Goal: Task Accomplishment & Management: Manage account settings

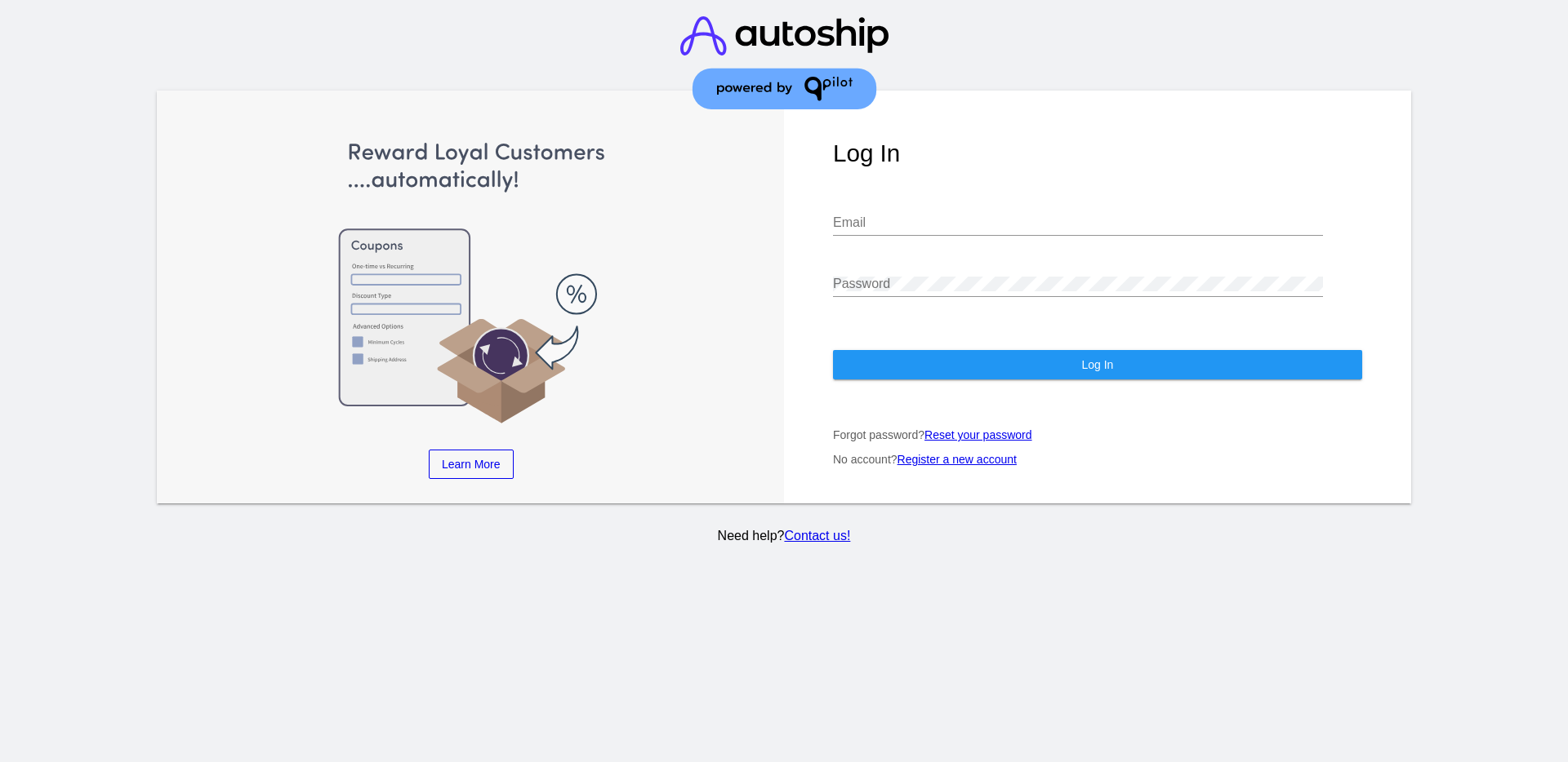
type input "[EMAIL_ADDRESS][DOMAIN_NAME]"
click at [1117, 345] on div "Log In [EMAIL_ADDRESS][DOMAIN_NAME] Email Password Log In Forgot password? Rese…" at bounding box center [1097, 297] width 627 height 413
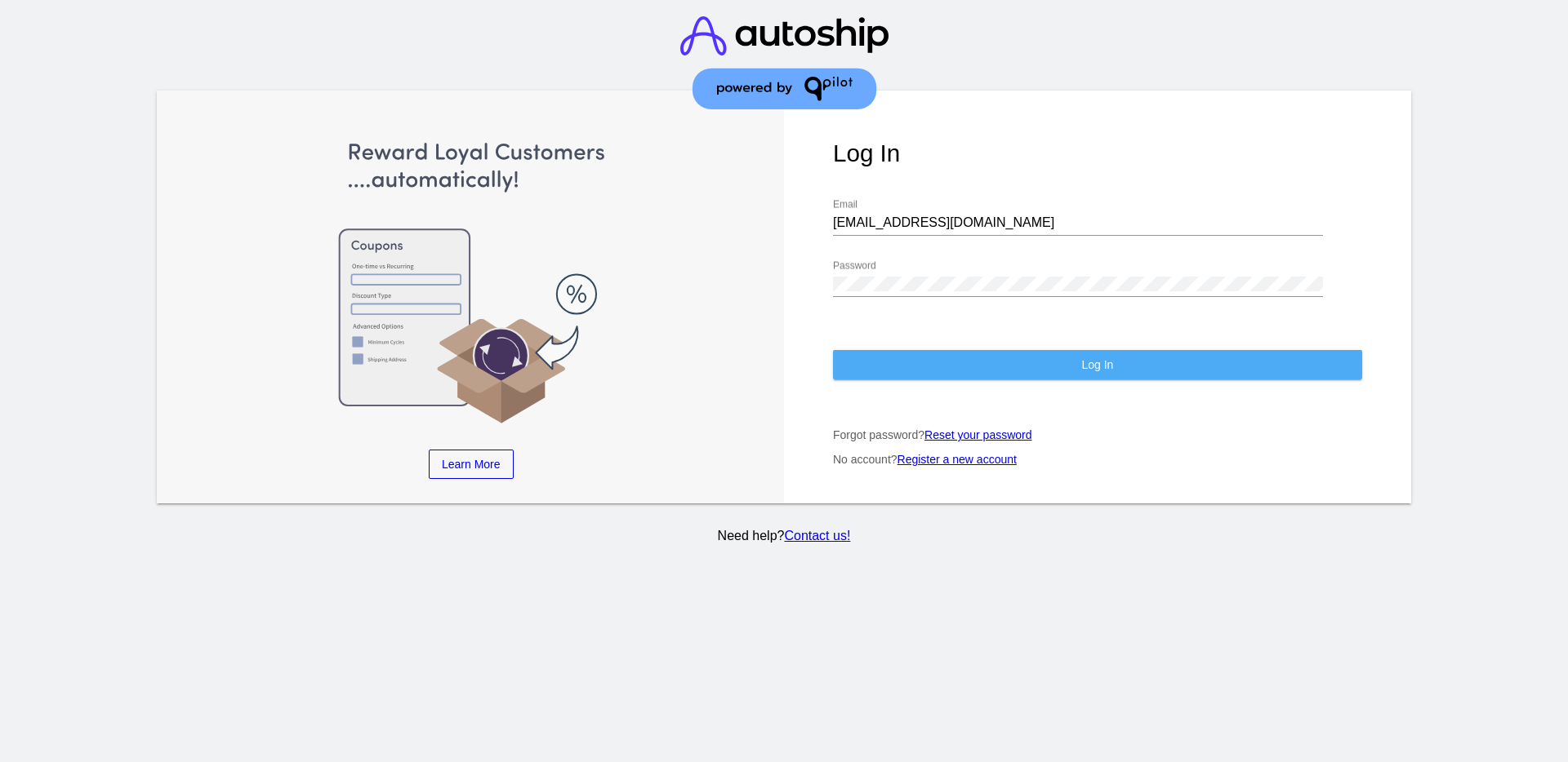
click at [1133, 368] on button "Log In" at bounding box center [1097, 364] width 529 height 30
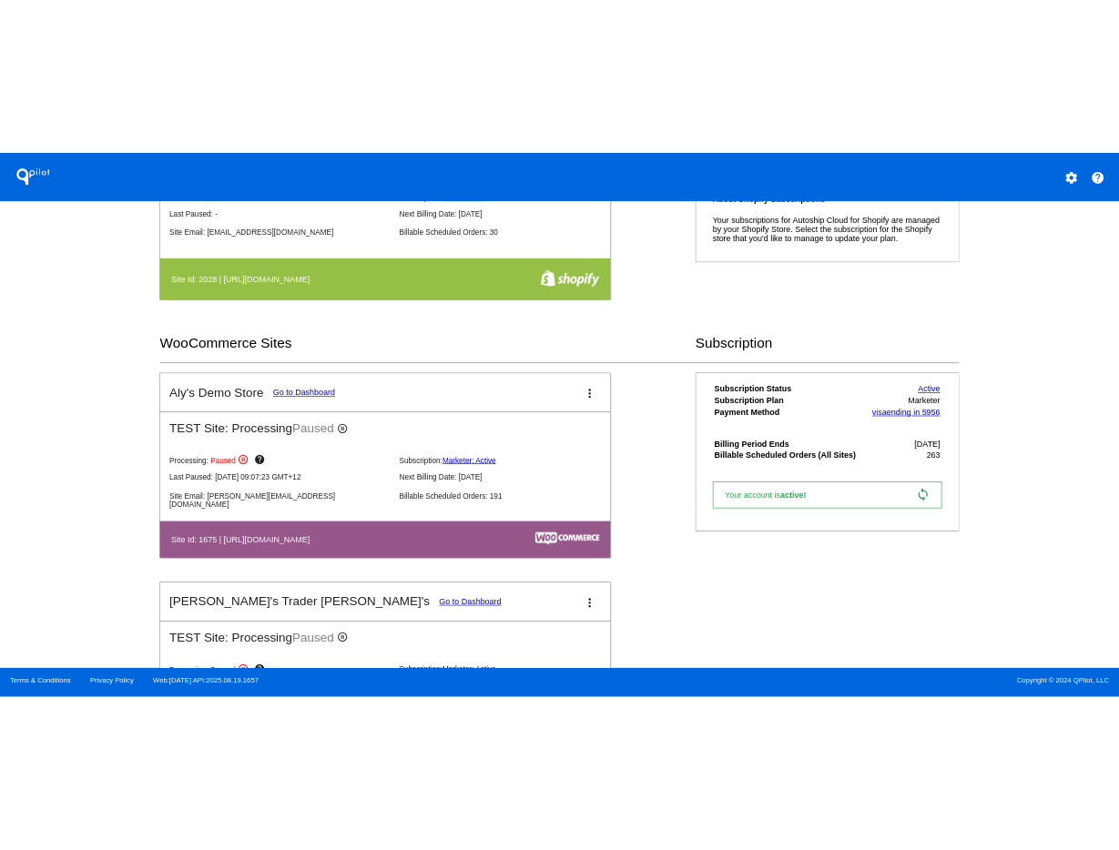
scroll to position [569, 0]
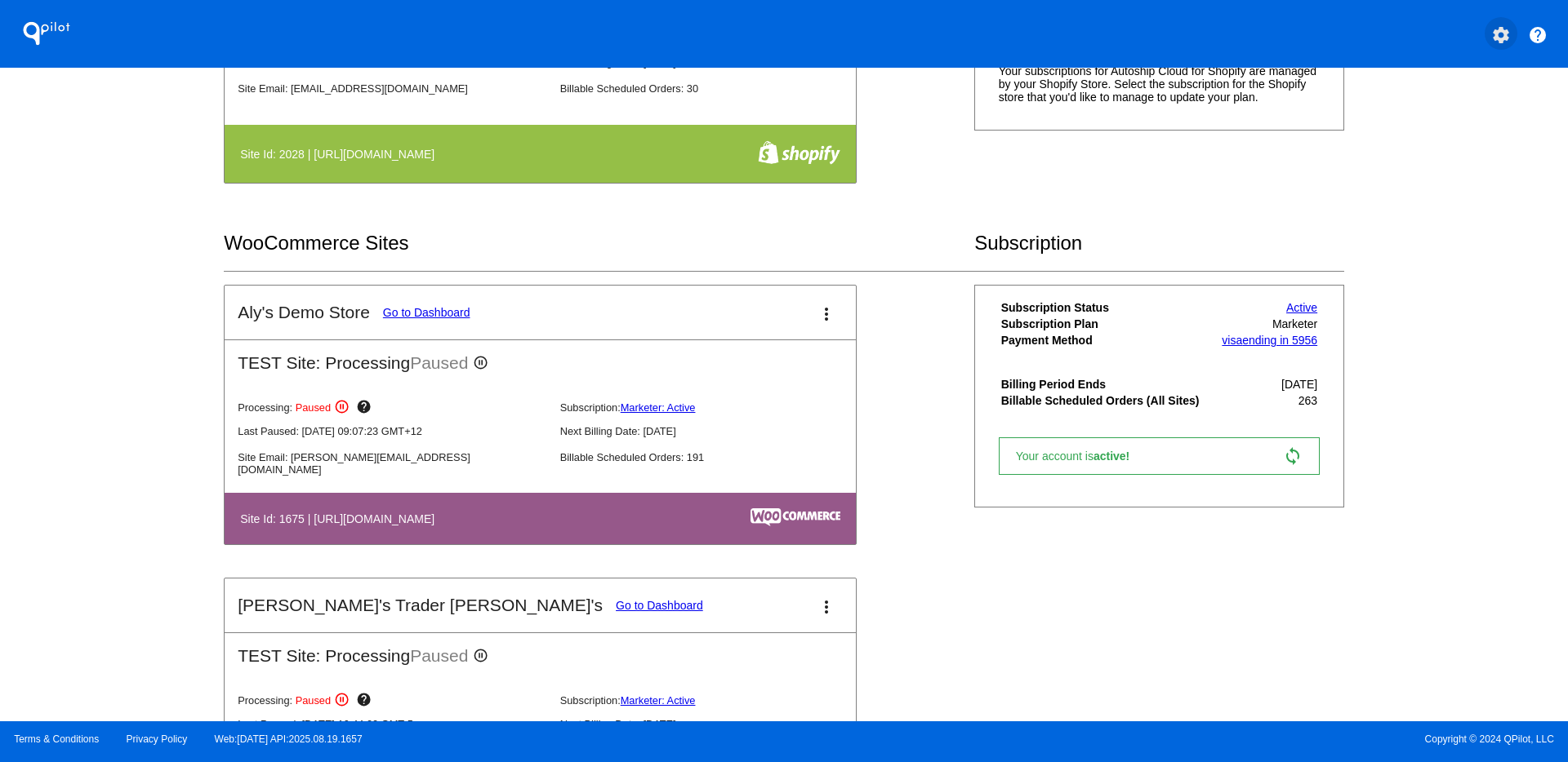
click at [1503, 39] on mat-icon "settings" at bounding box center [1501, 35] width 20 height 20
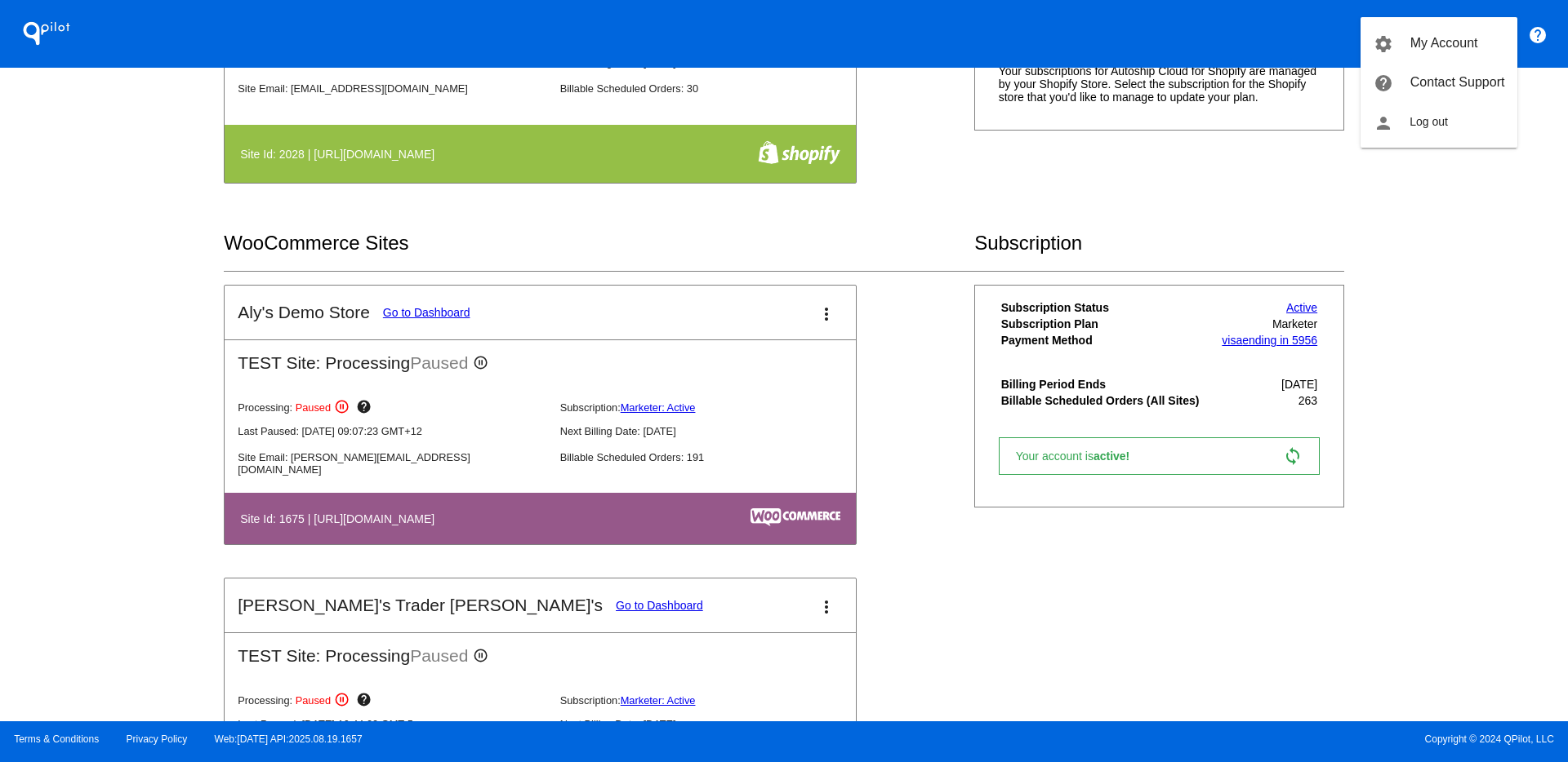
click at [1524, 288] on div at bounding box center [784, 381] width 1568 height 762
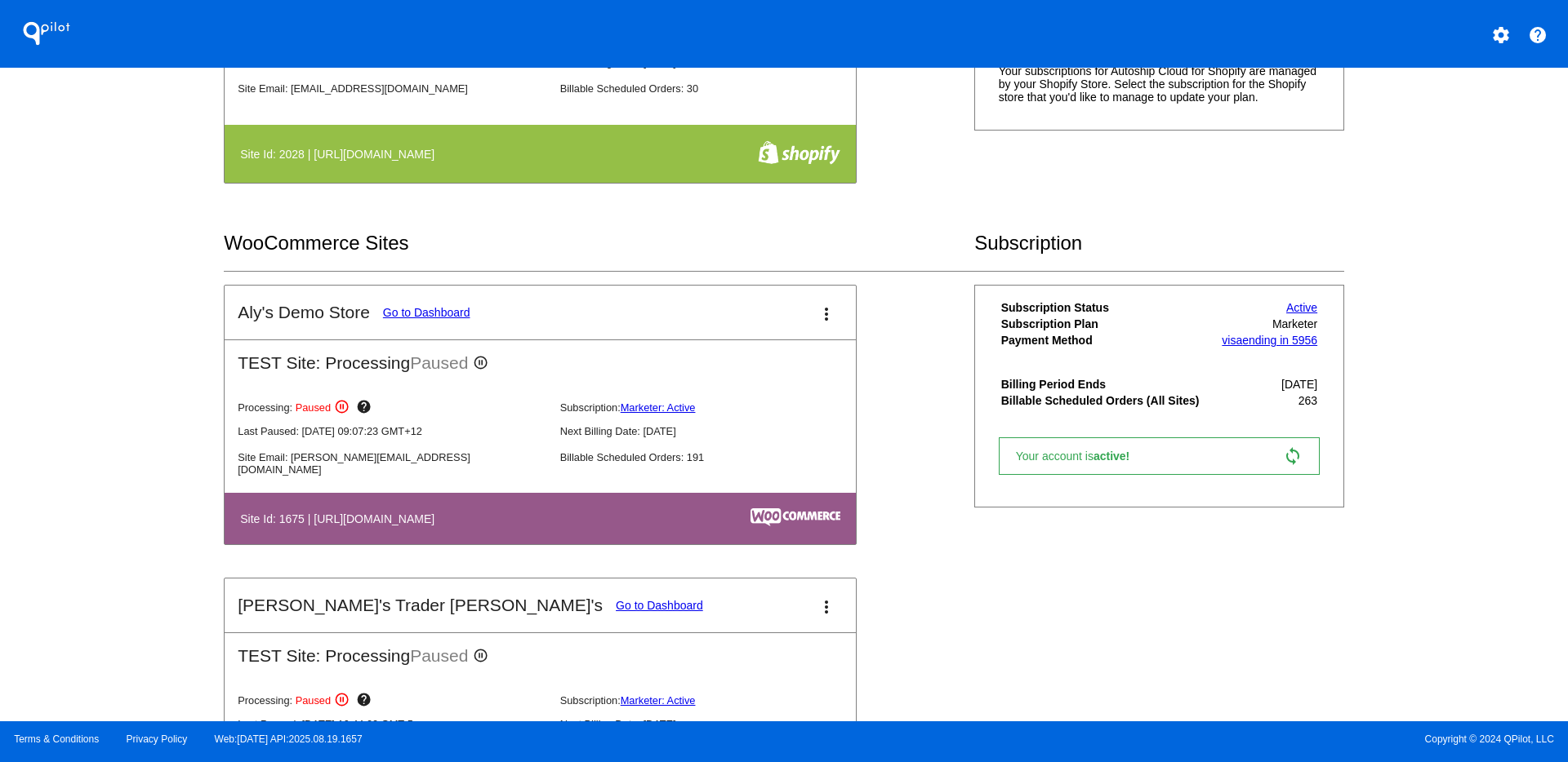
click at [1509, 31] on mat-icon "settings" at bounding box center [1501, 35] width 20 height 20
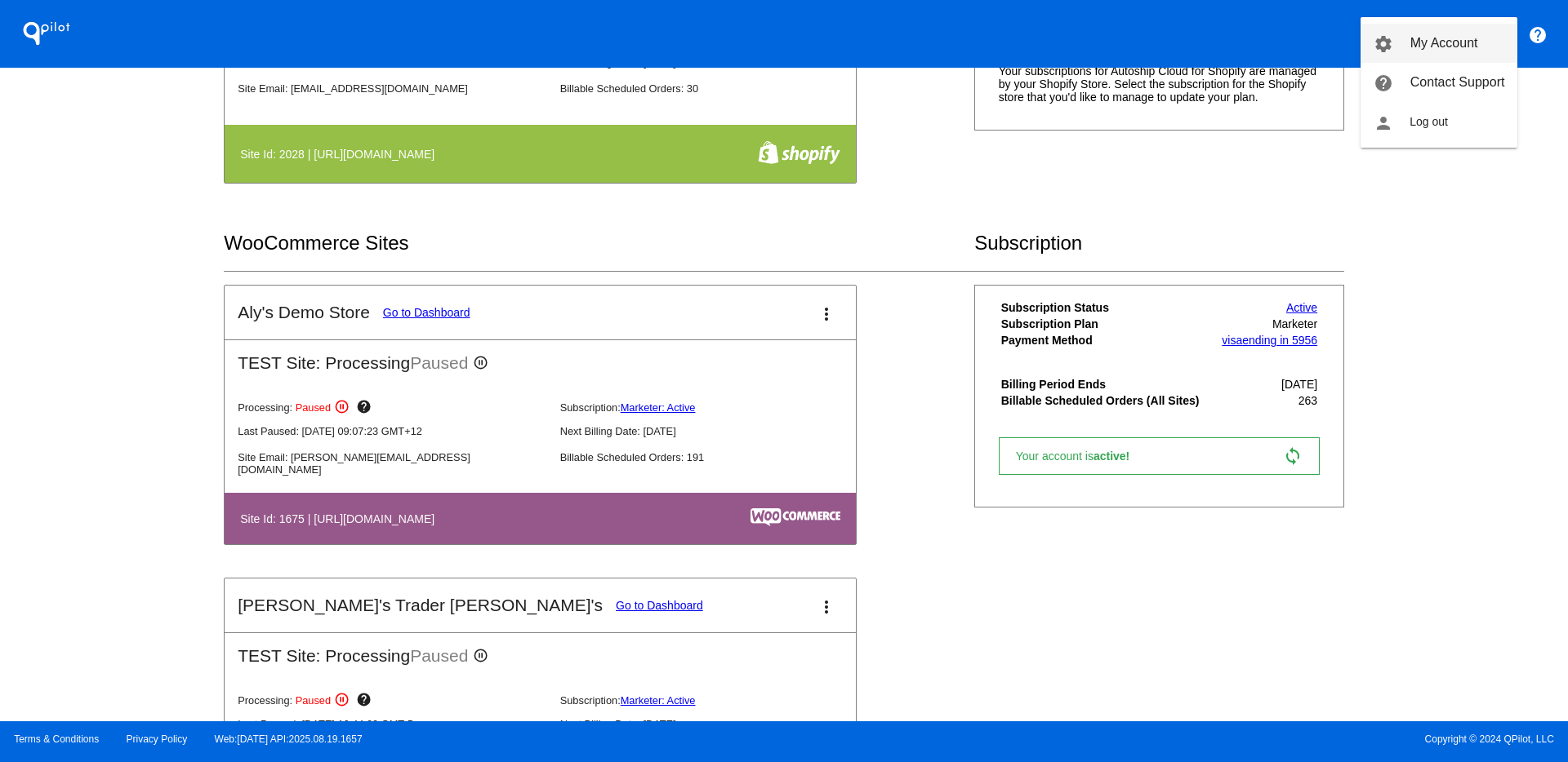
click at [1453, 42] on span "My Account" at bounding box center [1444, 42] width 68 height 13
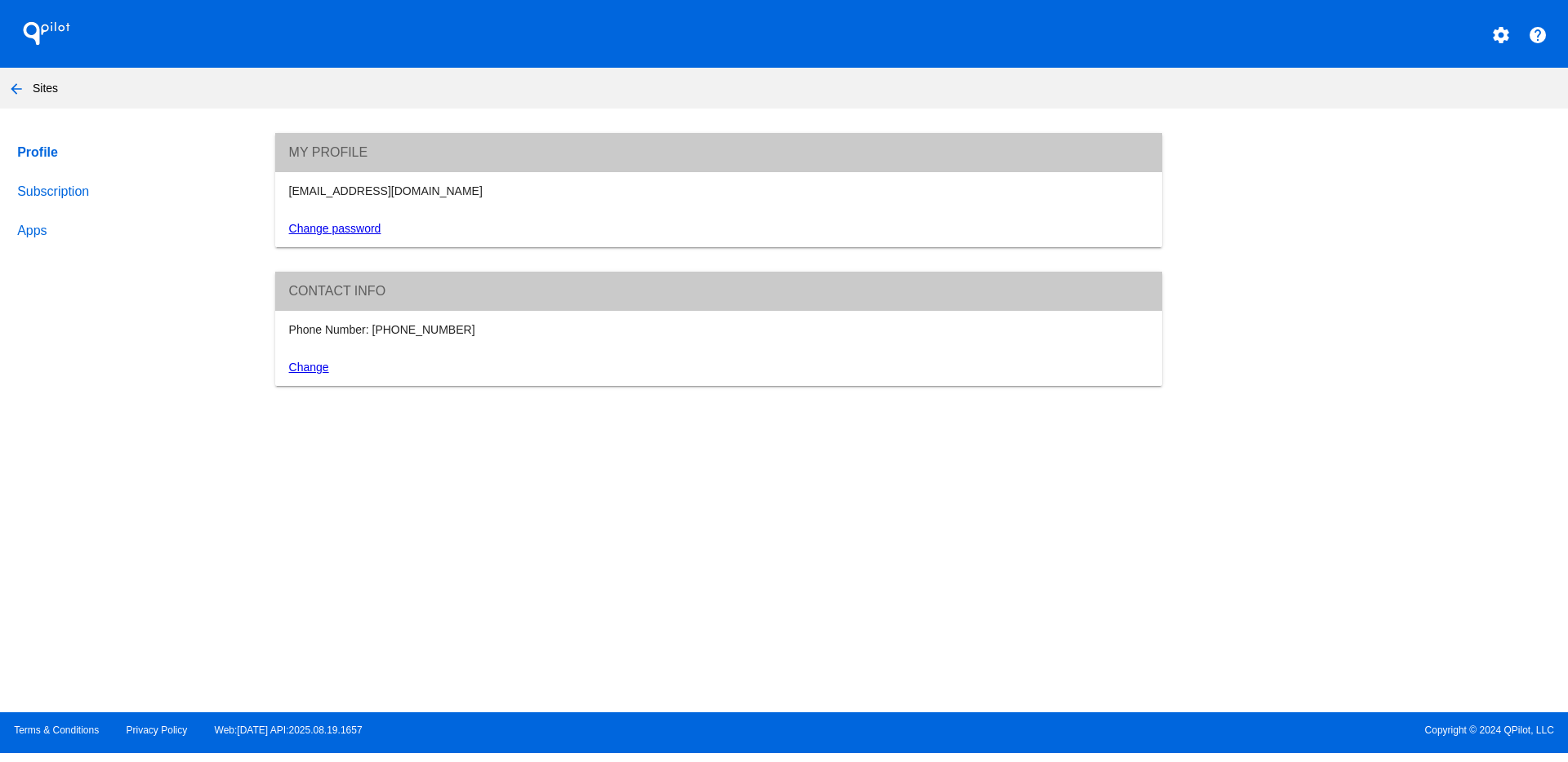
click at [40, 189] on link "Subscription" at bounding box center [130, 192] width 233 height 39
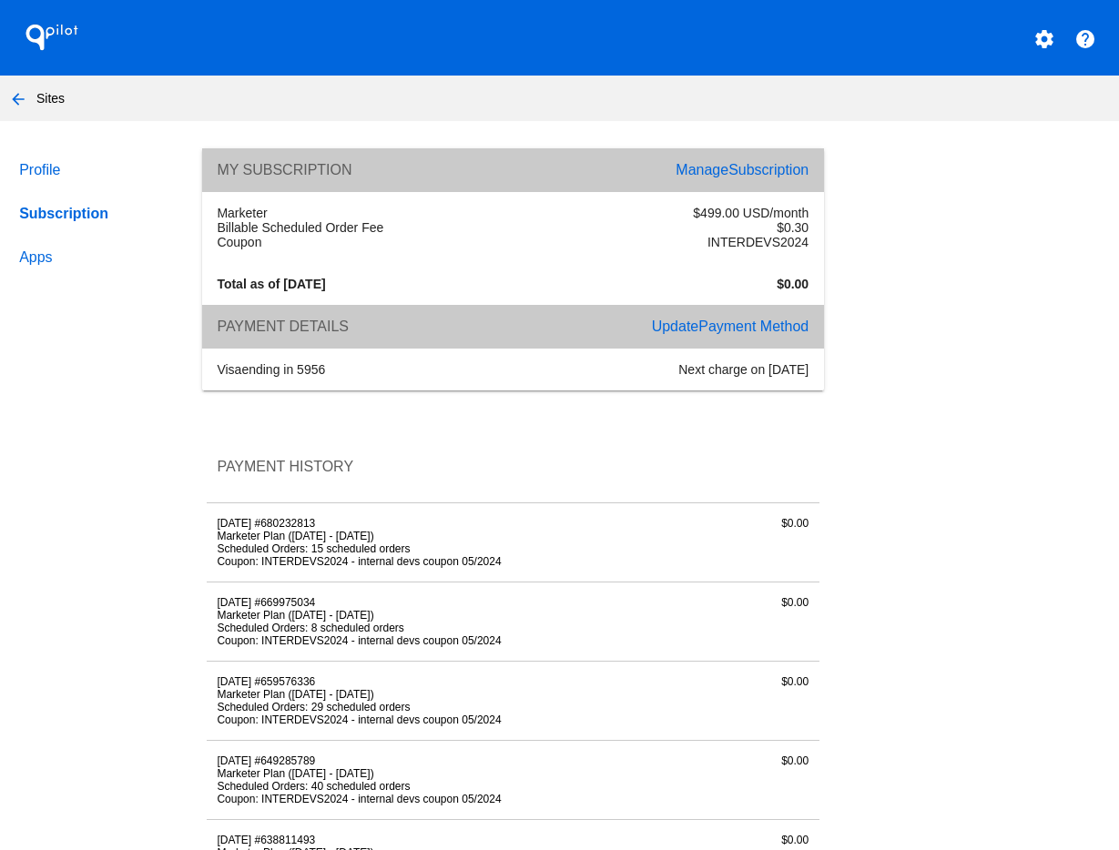
click at [754, 164] on span "Subscription" at bounding box center [768, 169] width 80 height 15
